Goal: Task Accomplishment & Management: Use online tool/utility

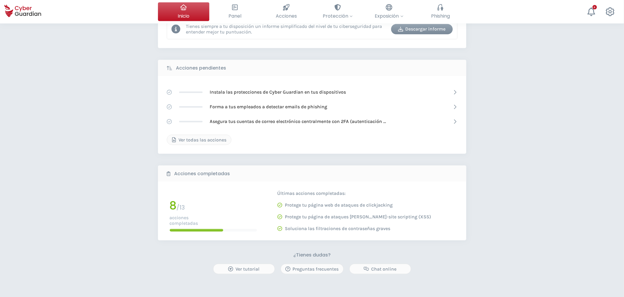
scroll to position [71, 0]
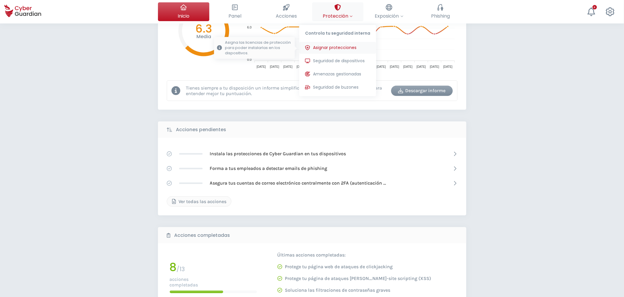
click at [339, 49] on span "Asignar protecciones" at bounding box center [334, 48] width 43 height 6
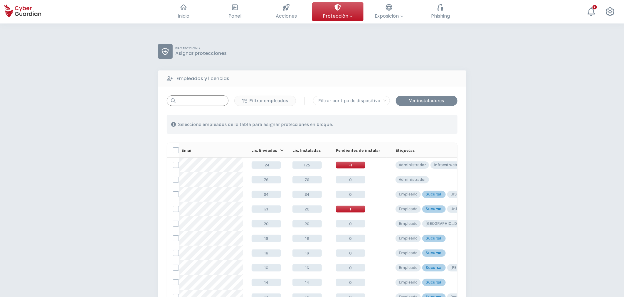
click at [206, 103] on input "text" at bounding box center [198, 100] width 62 height 11
click at [201, 105] on input "text" at bounding box center [198, 100] width 62 height 11
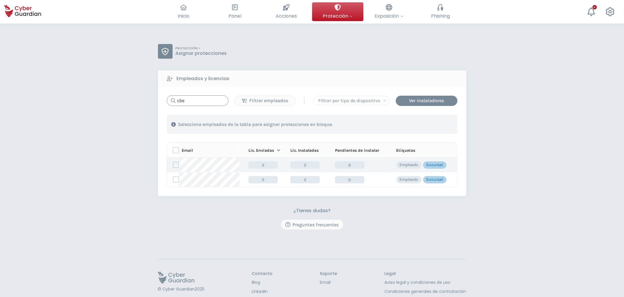
type input "cbe"
click at [176, 164] on label at bounding box center [176, 165] width 6 height 6
click at [173, 164] on input "checkbox" at bounding box center [173, 164] width 0 height 5
click at [409, 127] on div "Asignar protecciones" at bounding box center [421, 124] width 53 height 7
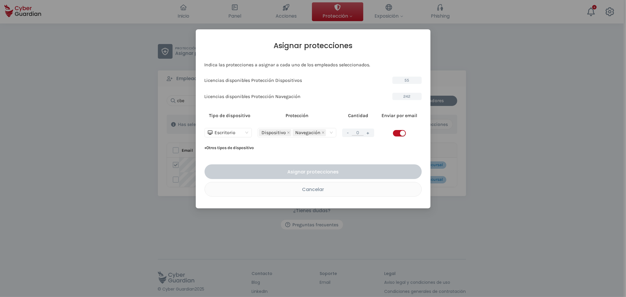
click at [400, 134] on span "button" at bounding box center [399, 133] width 13 height 6
click at [365, 135] on button "+" at bounding box center [368, 132] width 7 height 7
type input "1"
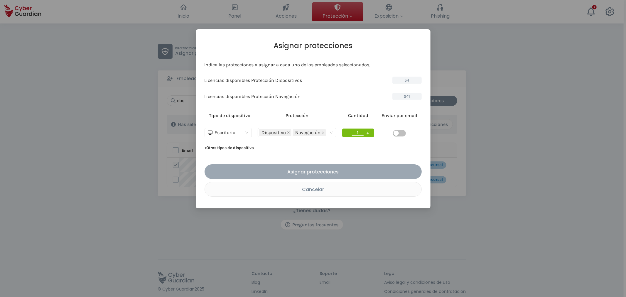
click at [338, 168] on div "Asignar protecciones" at bounding box center [313, 171] width 208 height 7
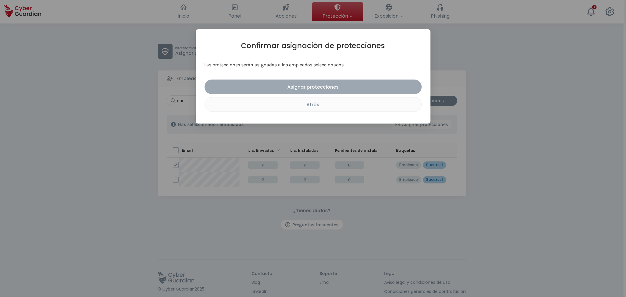
click at [319, 82] on button "Asignar protecciones" at bounding box center [313, 87] width 217 height 15
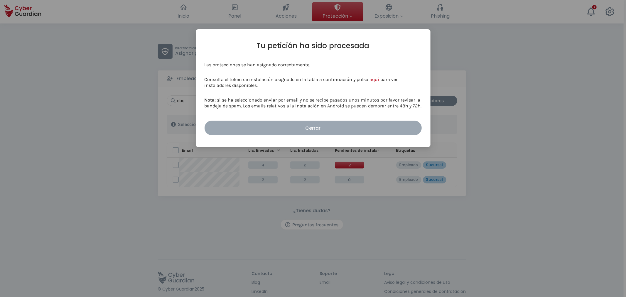
click at [330, 126] on div "Cerrar" at bounding box center [313, 127] width 208 height 7
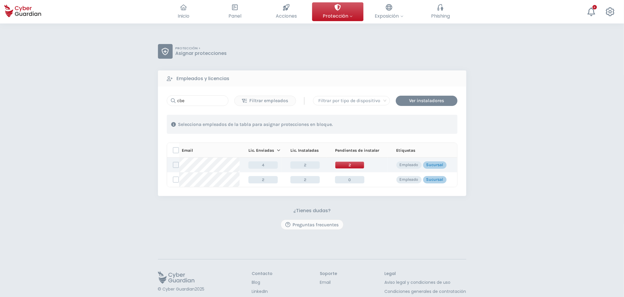
click at [353, 170] on td "2" at bounding box center [356, 165] width 61 height 15
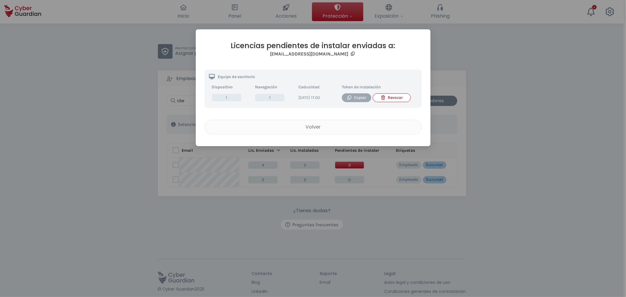
click at [356, 98] on div "Copiar" at bounding box center [356, 98] width 21 height 6
click at [310, 131] on div "Volver" at bounding box center [313, 126] width 208 height 7
click at [306, 131] on div "Volver" at bounding box center [313, 126] width 208 height 7
